Goal: Transaction & Acquisition: Purchase product/service

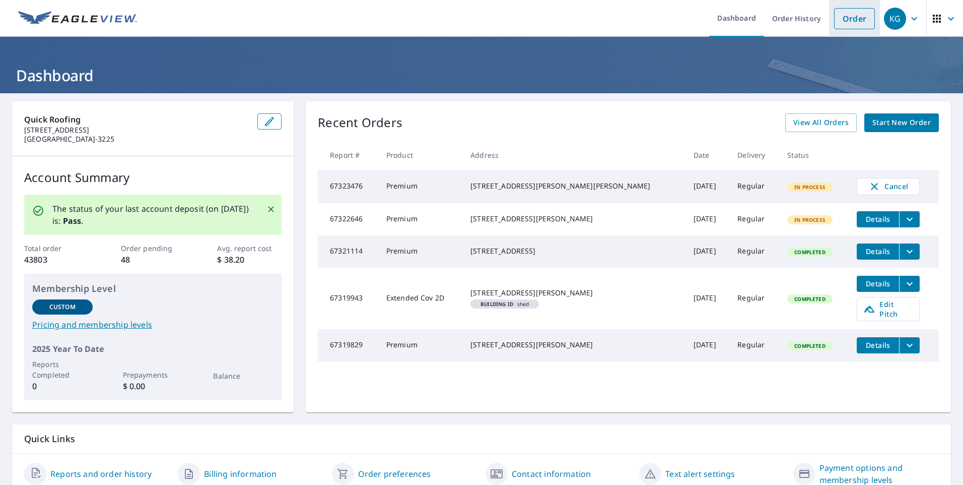
click at [852, 26] on link "Order" at bounding box center [854, 18] width 41 height 21
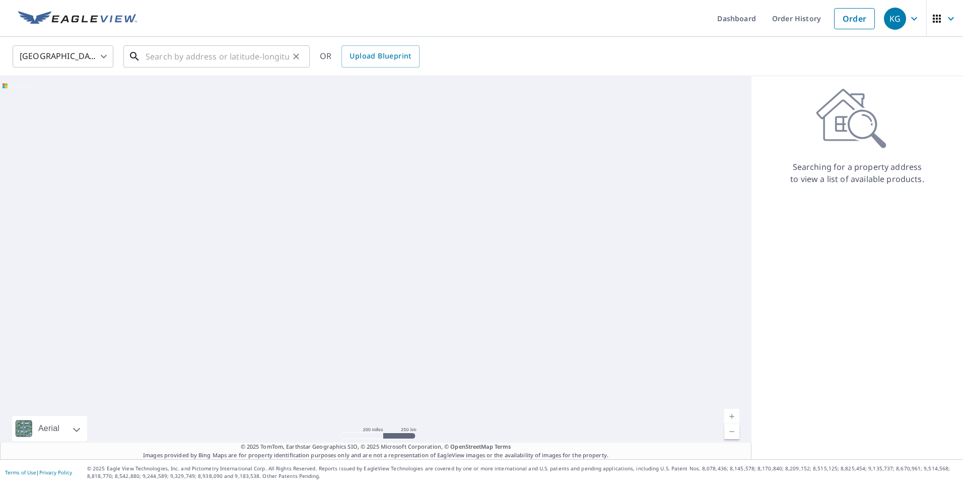
click at [198, 59] on input "text" at bounding box center [218, 56] width 144 height 28
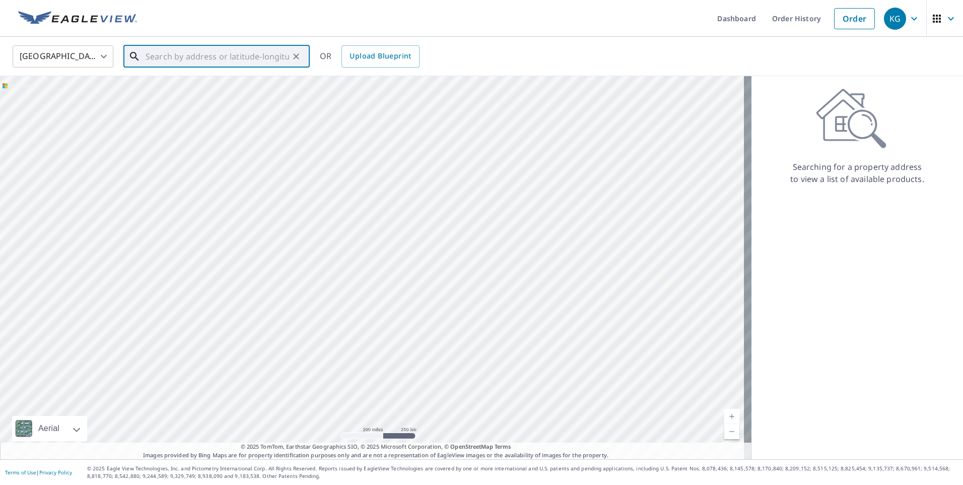
paste input "[STREET_ADDRESS][PERSON_NAME]"
click at [222, 90] on span "[STREET_ADDRESS][PERSON_NAME]" at bounding box center [223, 86] width 158 height 12
type input "[STREET_ADDRESS][PERSON_NAME]"
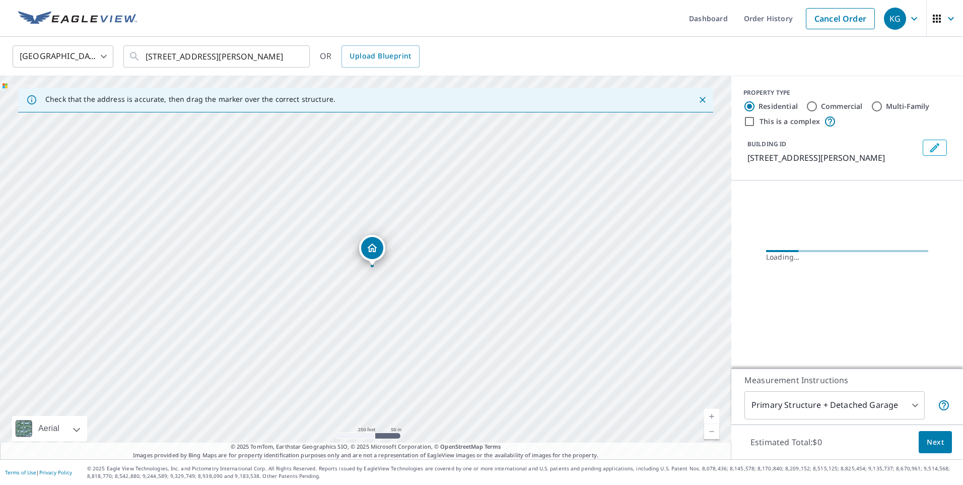
scroll to position [0, 0]
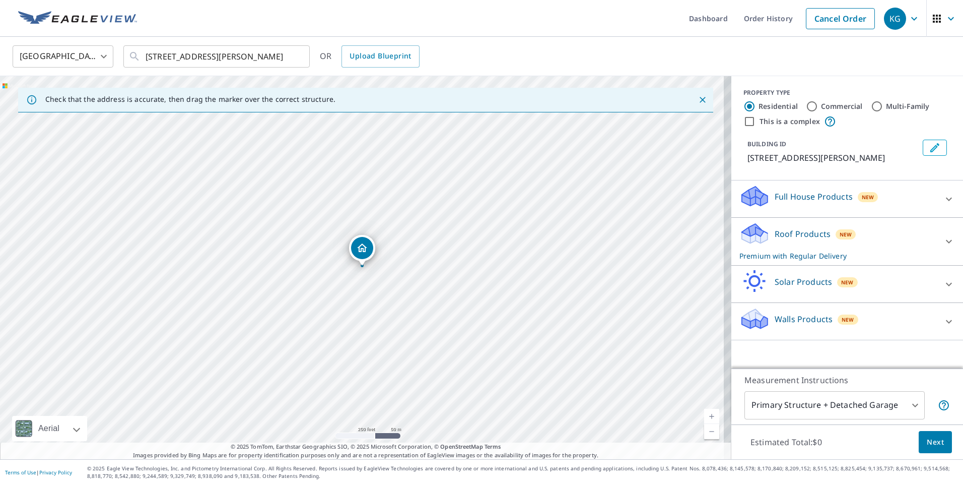
click at [785, 240] on p "Roof Products" at bounding box center [803, 234] width 56 height 12
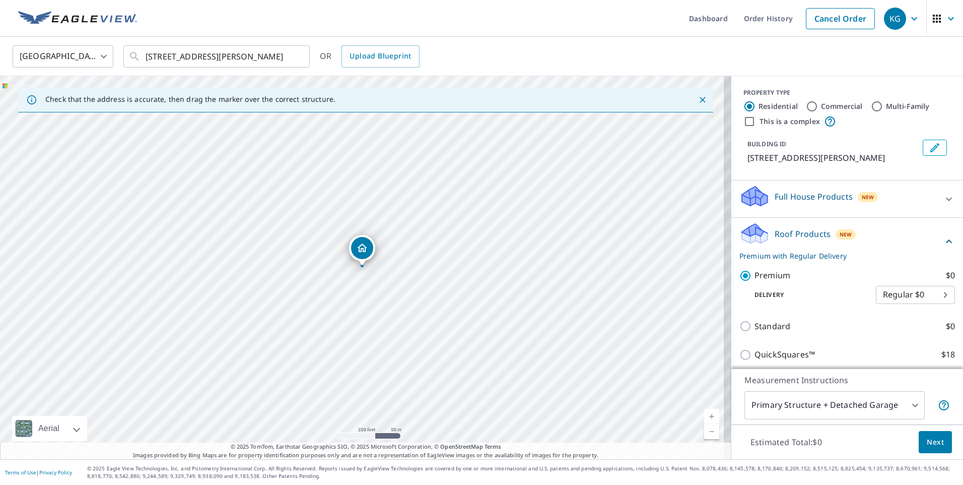
click at [941, 443] on button "Next" at bounding box center [935, 442] width 33 height 23
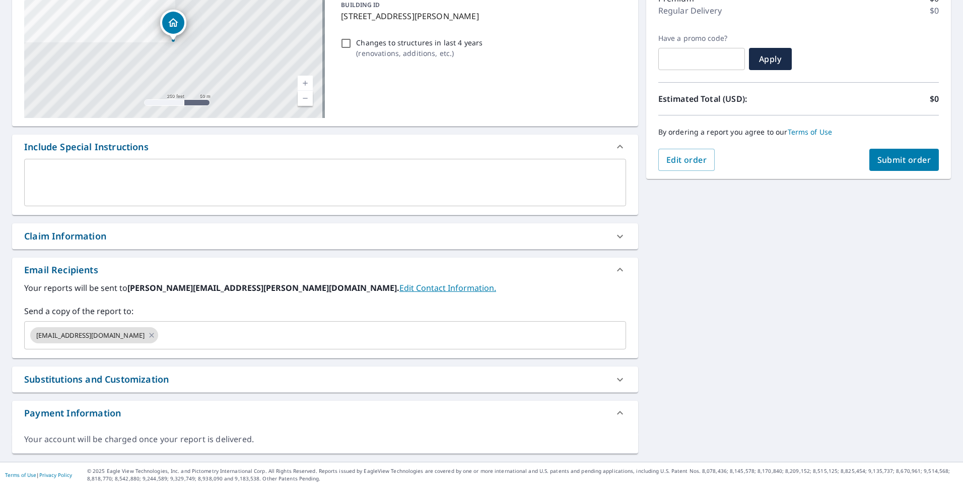
scroll to position [145, 0]
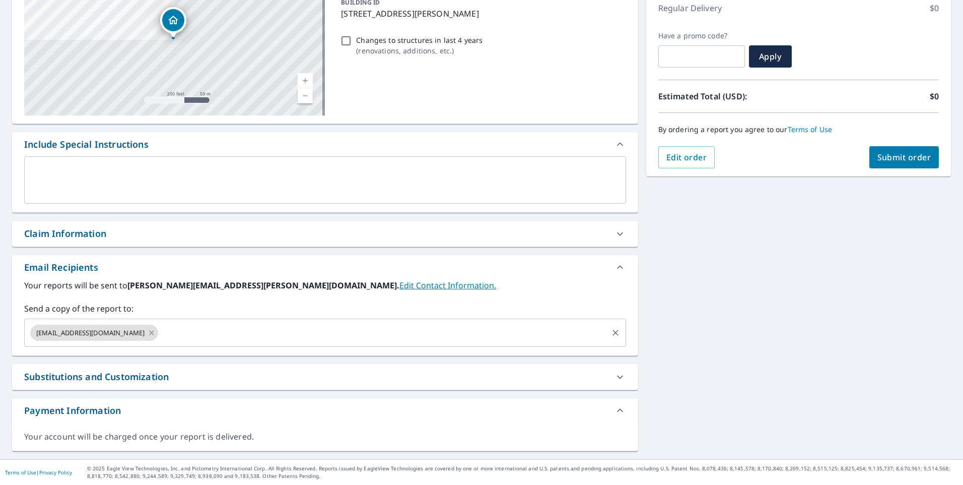
click at [166, 321] on div "[EMAIL_ADDRESS][DOMAIN_NAME] ​" at bounding box center [325, 332] width 602 height 28
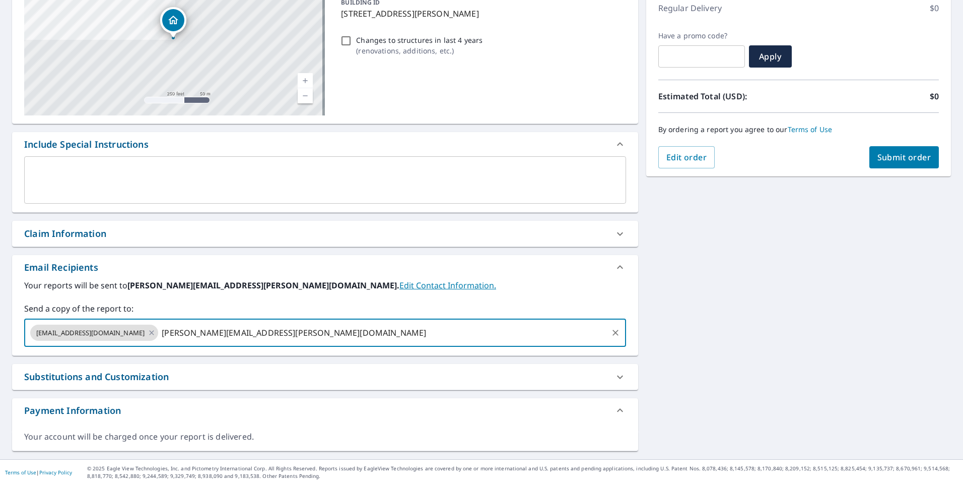
type input "[PERSON_NAME][EMAIL_ADDRESS][PERSON_NAME][DOMAIN_NAME]"
click at [796, 375] on div "[STREET_ADDRESS][GEOGRAPHIC_DATA][PERSON_NAME] A standard road map Aerial A det…" at bounding box center [481, 203] width 963 height 511
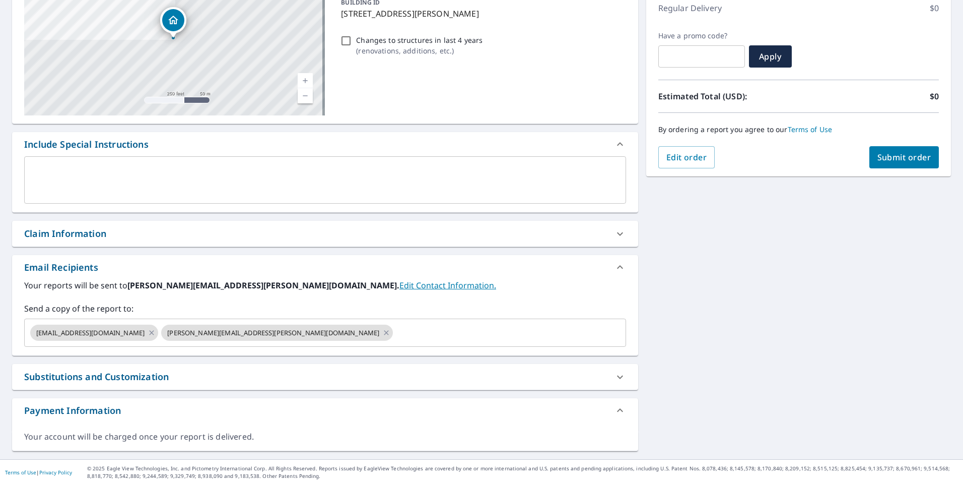
click at [889, 159] on span "Submit order" at bounding box center [905, 157] width 54 height 11
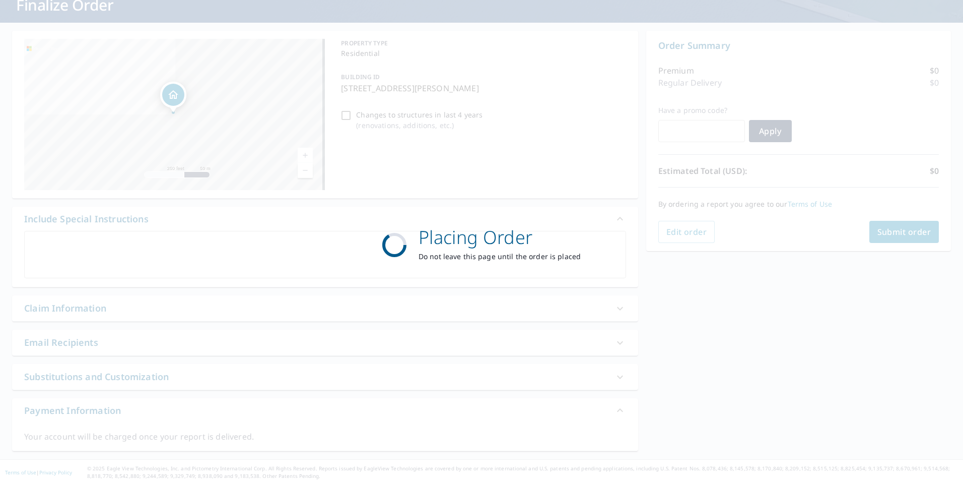
scroll to position [71, 0]
